Goal: Complete application form

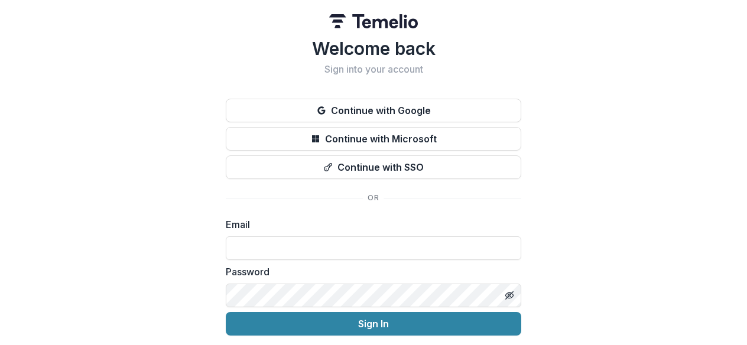
scroll to position [41, 0]
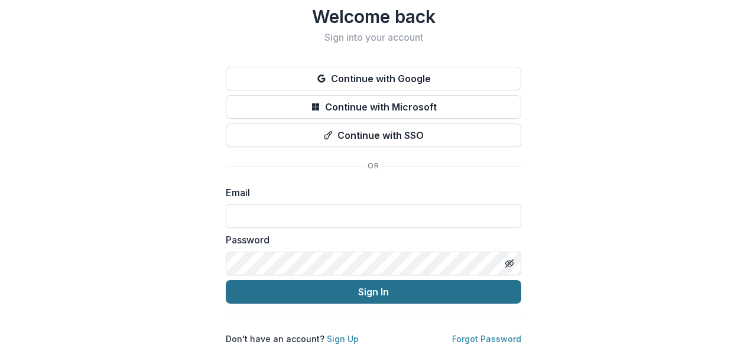
type input "**********"
click at [350, 281] on button "Sign In" at bounding box center [373, 292] width 295 height 24
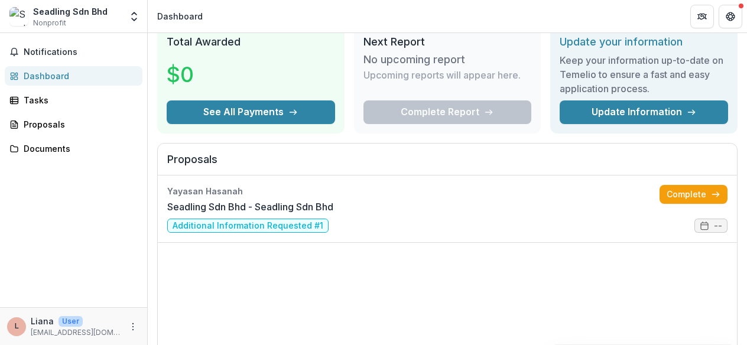
scroll to position [46, 0]
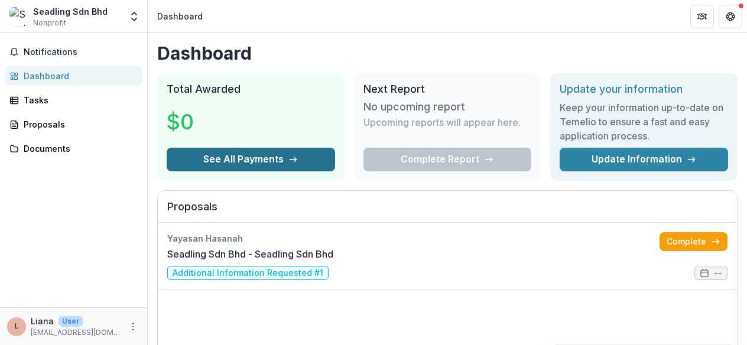
scroll to position [143, 0]
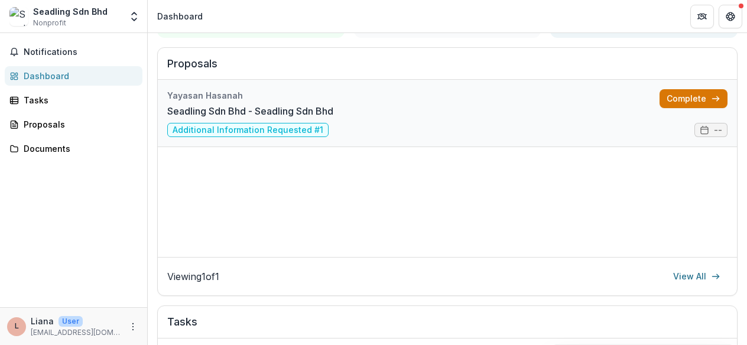
click at [693, 96] on link "Complete" at bounding box center [693, 98] width 68 height 19
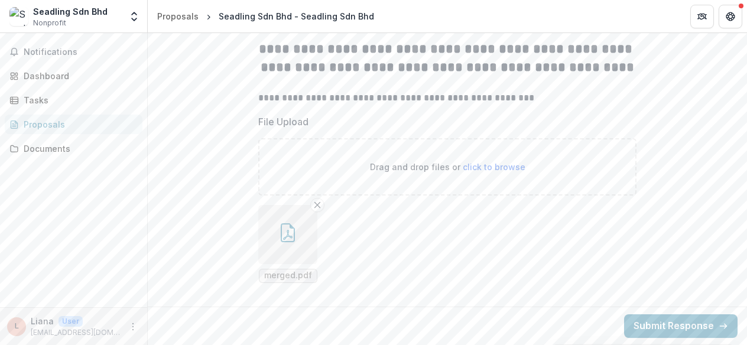
scroll to position [266, 0]
click at [656, 320] on button "Submit Response" at bounding box center [680, 326] width 113 height 24
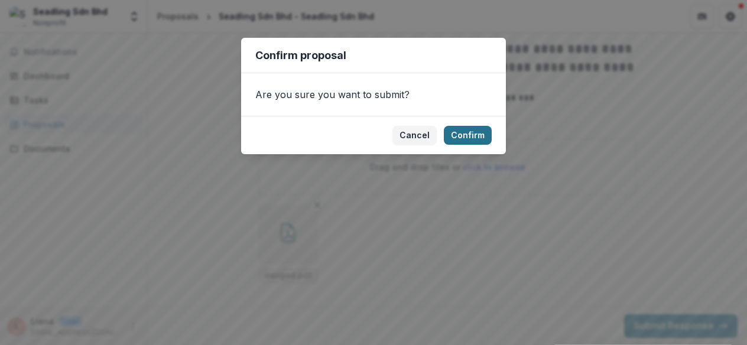
click at [472, 131] on button "Confirm" at bounding box center [468, 135] width 48 height 19
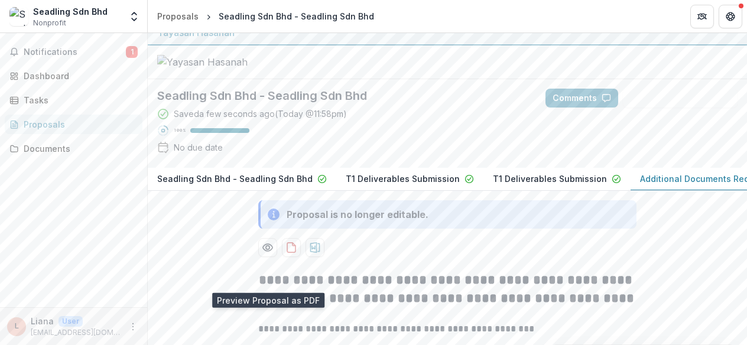
scroll to position [0, 0]
